Goal: Information Seeking & Learning: Learn about a topic

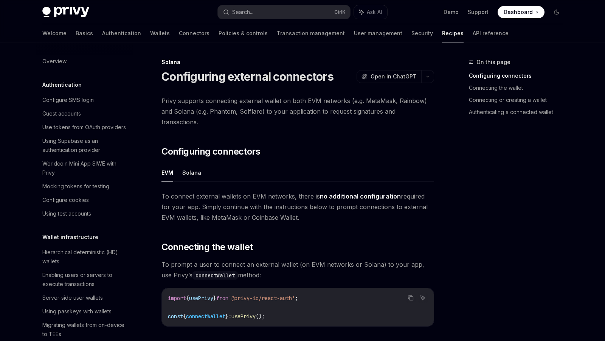
scroll to position [996, 0]
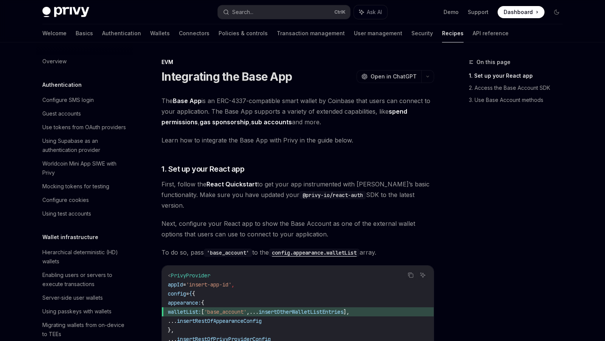
scroll to position [923, 0]
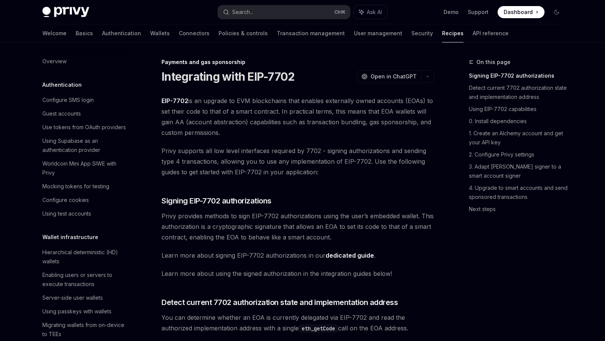
scroll to position [601, 0]
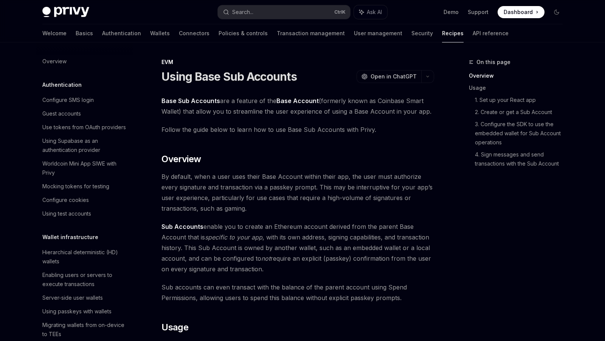
scroll to position [937, 0]
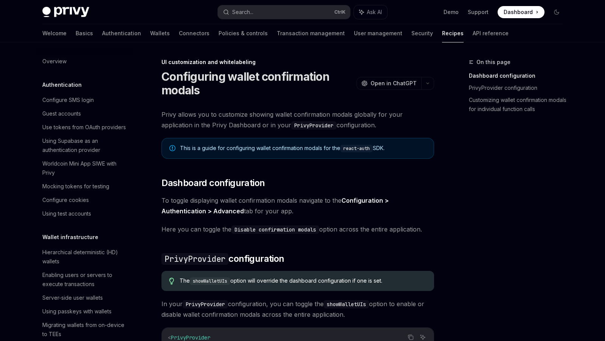
scroll to position [267, 0]
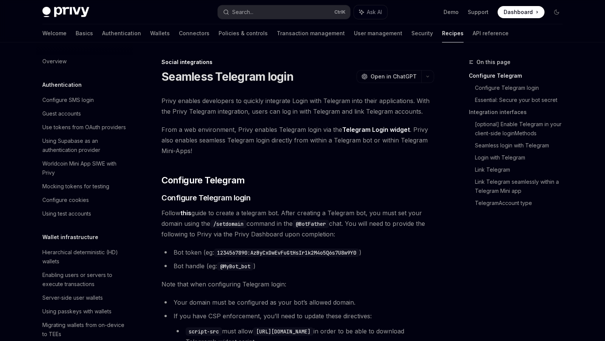
scroll to position [471, 0]
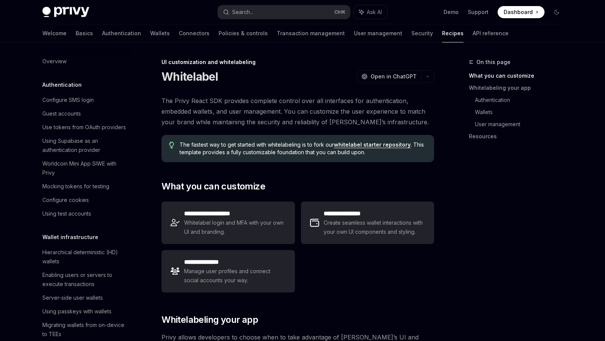
scroll to position [285, 0]
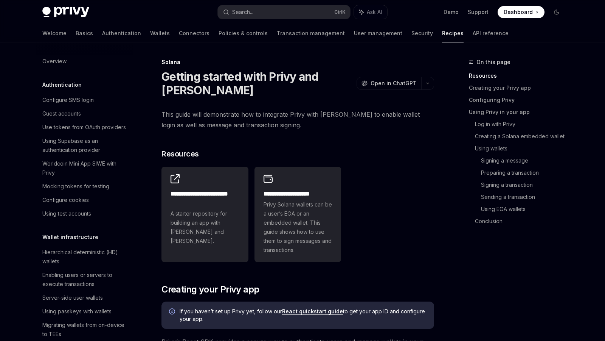
scroll to position [987, 0]
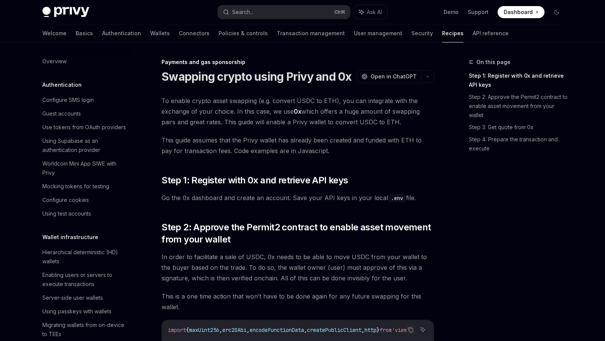
scroll to position [583, 0]
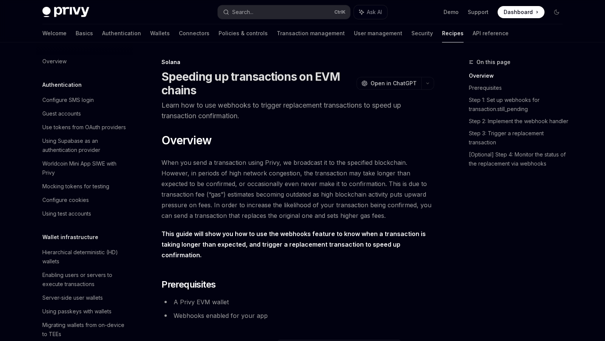
scroll to position [987, 0]
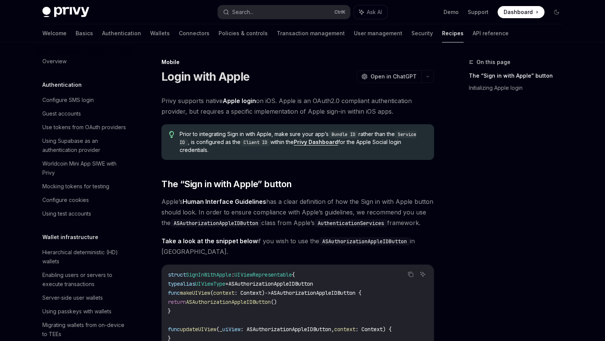
scroll to position [769, 0]
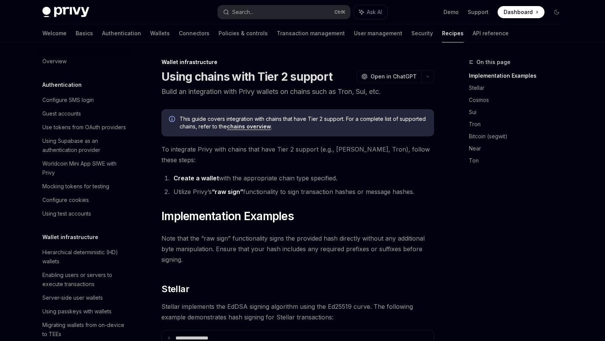
scroll to position [160, 0]
